Goal: Complete application form

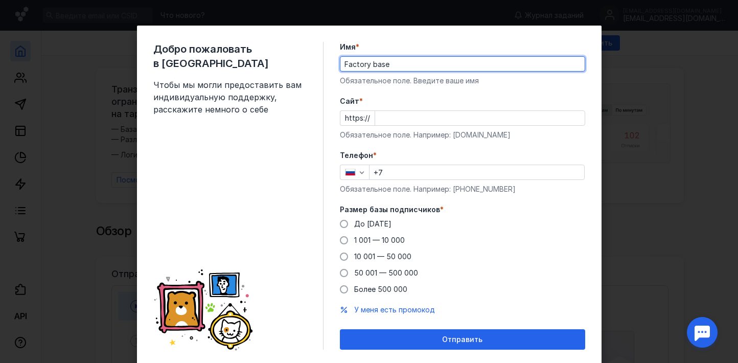
type input "Factory base"
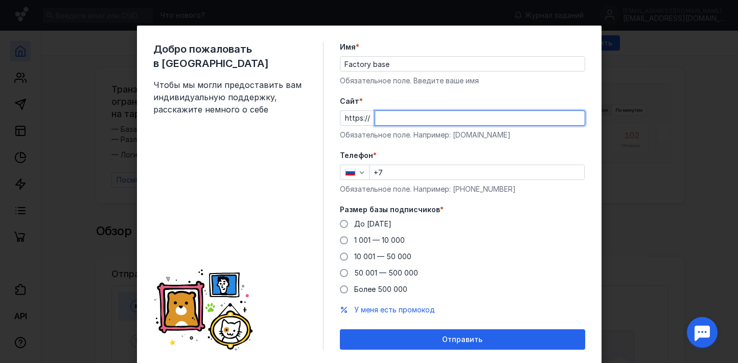
paste input "[DOMAIN_NAME]"
type input "[DOMAIN_NAME]"
click at [413, 185] on div "Обязательное поле. Например: [PHONE_NUMBER]" at bounding box center [462, 189] width 245 height 10
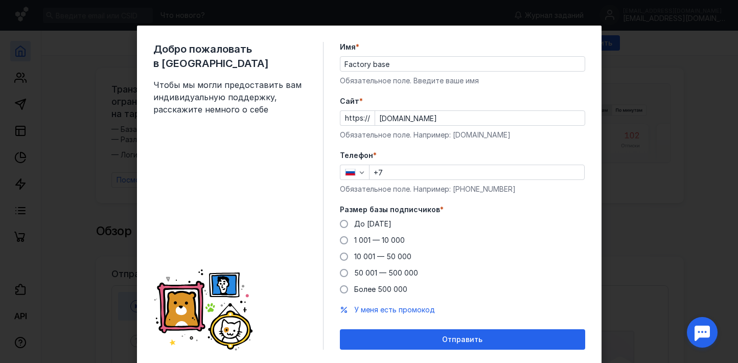
click at [410, 175] on input "+7" at bounding box center [476, 172] width 215 height 14
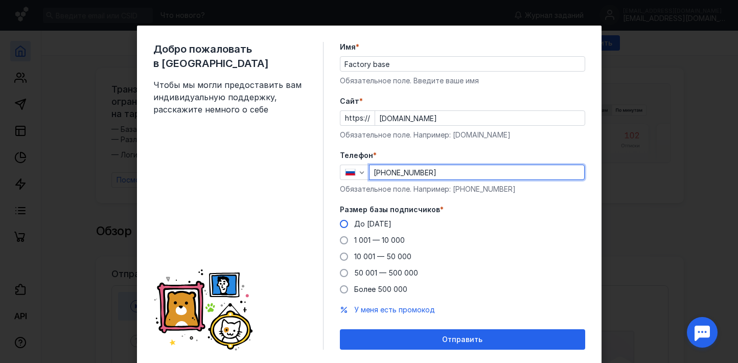
type input "[PHONE_NUMBER]"
click at [348, 226] on label "До [DATE]" at bounding box center [366, 224] width 52 height 10
click at [0, 0] on input "До [DATE]" at bounding box center [0, 0] width 0 height 0
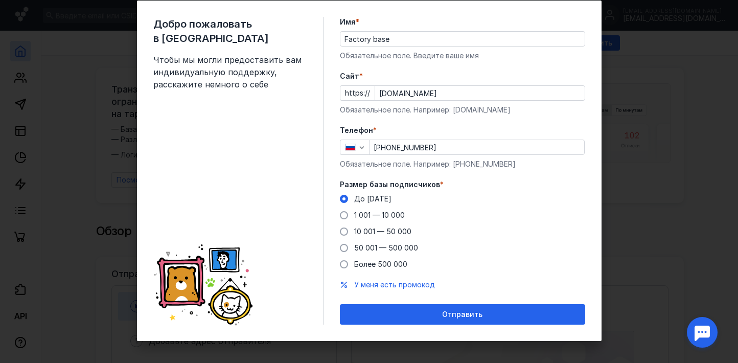
scroll to position [26, 0]
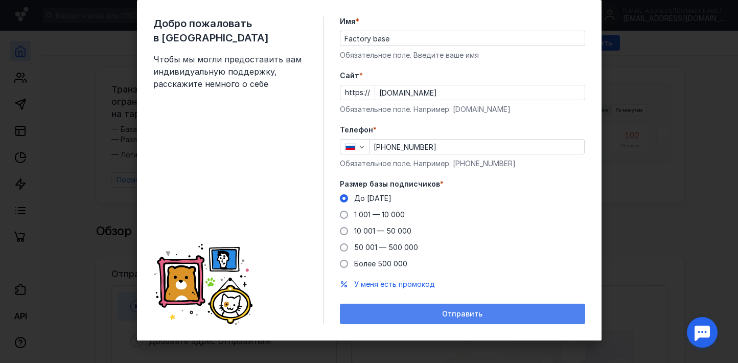
click at [479, 312] on span "Отправить" at bounding box center [462, 314] width 40 height 9
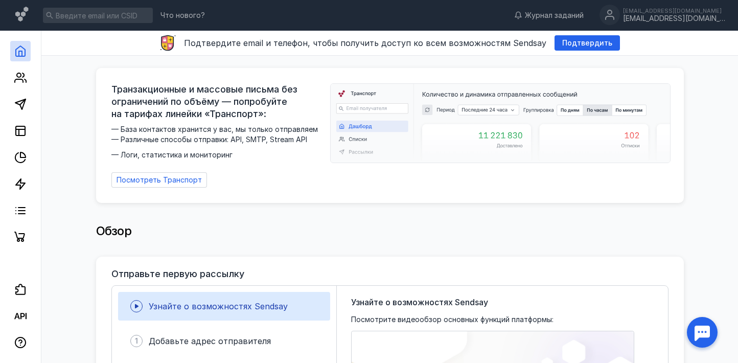
scroll to position [0, 0]
click at [566, 44] on span "Подтвердить" at bounding box center [587, 43] width 50 height 9
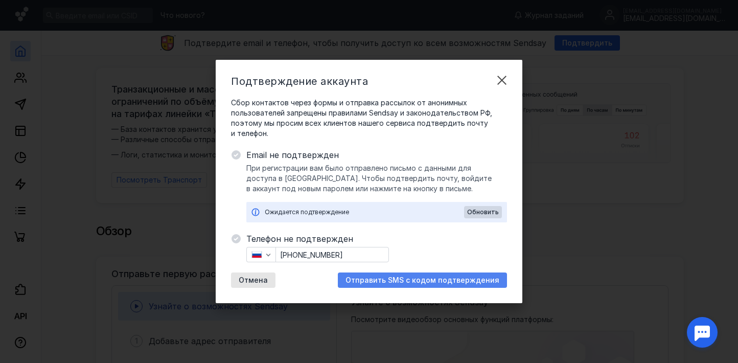
click at [426, 282] on span "Отправить SMS с кодом подтверждения" at bounding box center [422, 280] width 154 height 9
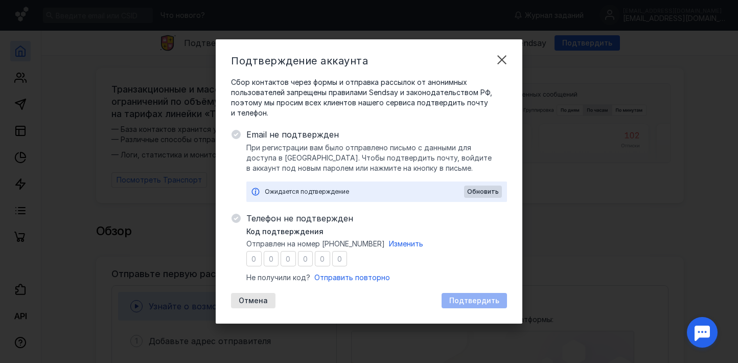
type input "4"
type input "6"
type input "5"
type input "1"
type input "9"
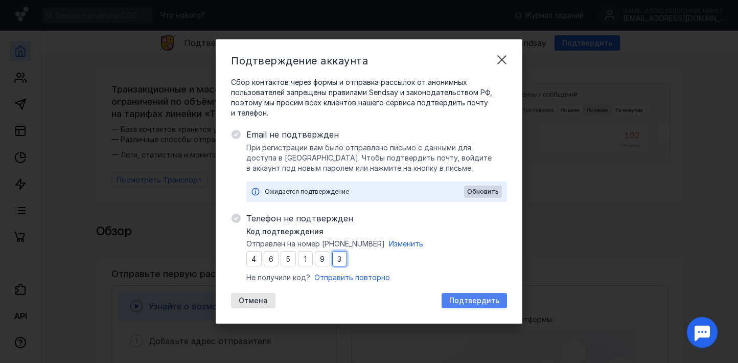
type input "3"
click at [486, 298] on span "Подтвердить" at bounding box center [474, 300] width 50 height 9
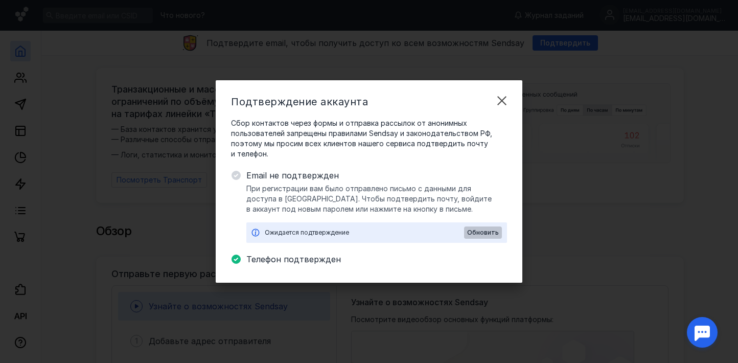
click at [483, 232] on span "Обновить" at bounding box center [483, 232] width 32 height 7
